Goal: Obtain resource: Download file/media

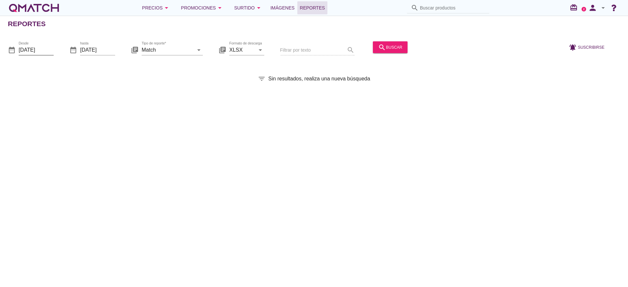
click at [40, 47] on input "[DATE]" at bounding box center [36, 49] width 35 height 10
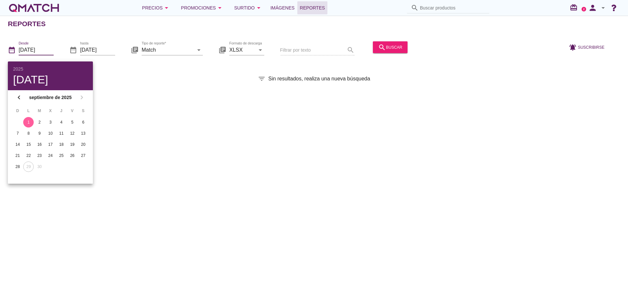
click at [299, 166] on div "Reportes date_range Desde [DATE] date_range hasta [DATE] library_books Tipo de …" at bounding box center [314, 151] width 628 height 271
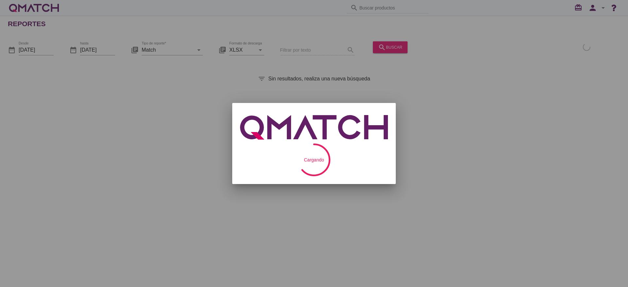
click at [44, 51] on div at bounding box center [314, 143] width 628 height 287
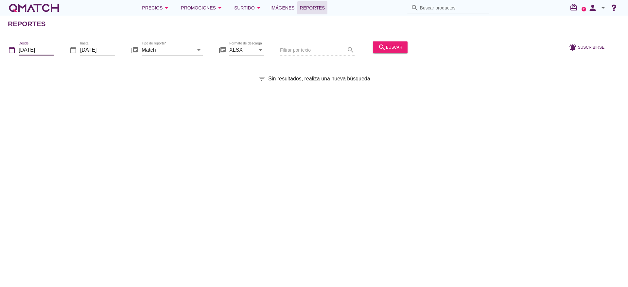
click at [34, 48] on input "[DATE]" at bounding box center [36, 49] width 35 height 10
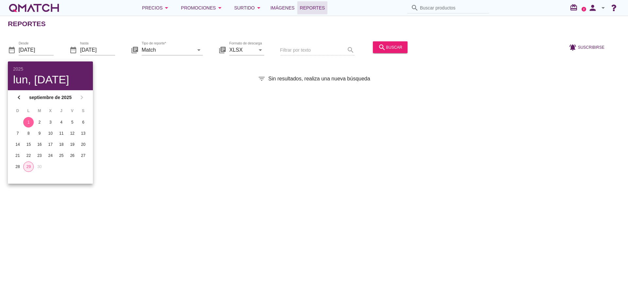
click at [32, 168] on div "29" at bounding box center [29, 167] width 10 height 6
type input "[DATE]"
click at [167, 54] on div "Tipo de reporte* Match arrow_drop_down" at bounding box center [172, 49] width 61 height 10
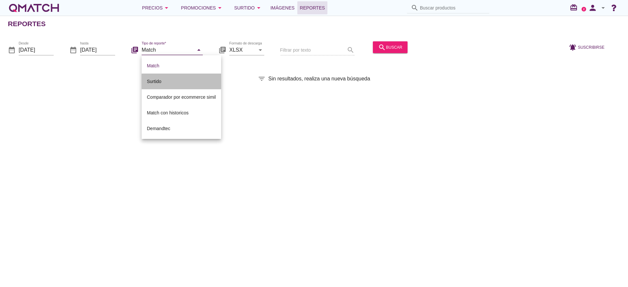
drag, startPoint x: 148, startPoint y: 82, endPoint x: 183, endPoint y: 80, distance: 35.4
click at [148, 82] on div "Surtido" at bounding box center [181, 81] width 69 height 8
type input "Surtido"
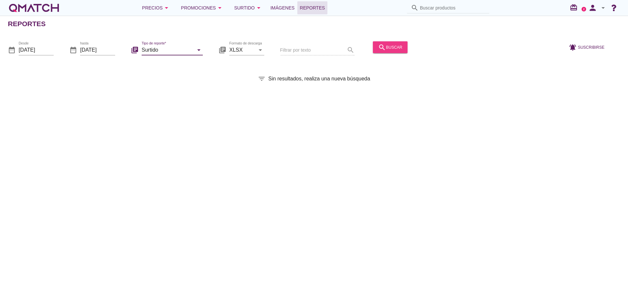
click at [391, 45] on div "search buscar" at bounding box center [390, 47] width 24 height 8
click at [42, 50] on input "[DATE]" at bounding box center [36, 49] width 35 height 10
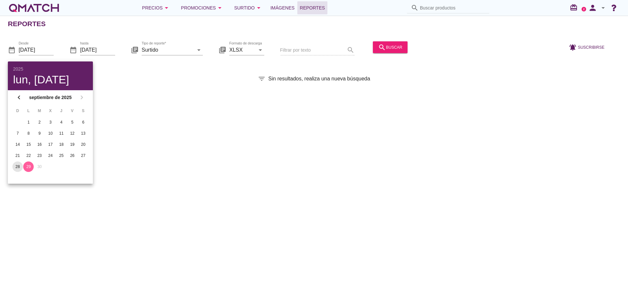
click at [18, 165] on div "28" at bounding box center [17, 167] width 10 height 6
type input "[DATE]"
click at [103, 50] on input "[DATE]" at bounding box center [97, 49] width 35 height 10
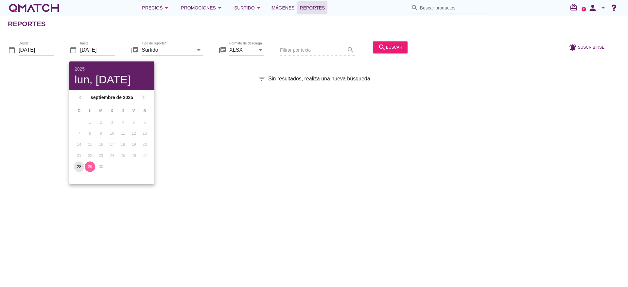
click at [80, 167] on div "28" at bounding box center [79, 167] width 10 height 6
type input "[DATE]"
click at [402, 49] on button "search buscar" at bounding box center [390, 47] width 35 height 12
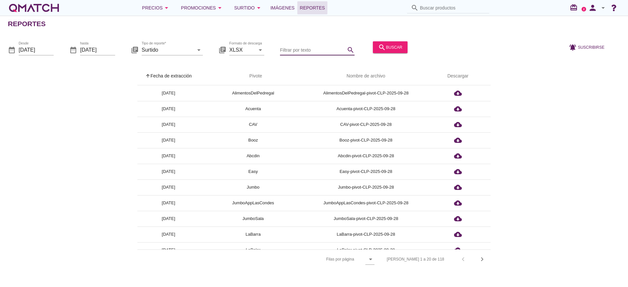
click at [297, 51] on input "Filtrar por texto" at bounding box center [312, 49] width 65 height 10
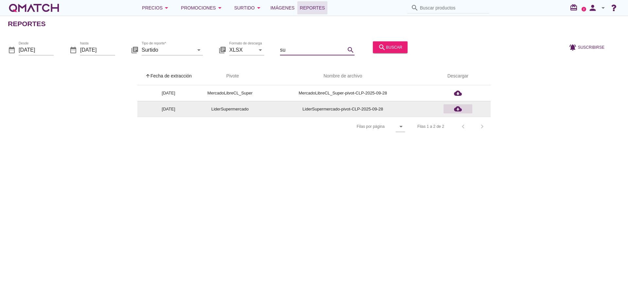
type input "su"
click at [459, 108] on icon "cloud_download" at bounding box center [458, 109] width 8 height 8
